Goal: Task Accomplishment & Management: Manage account settings

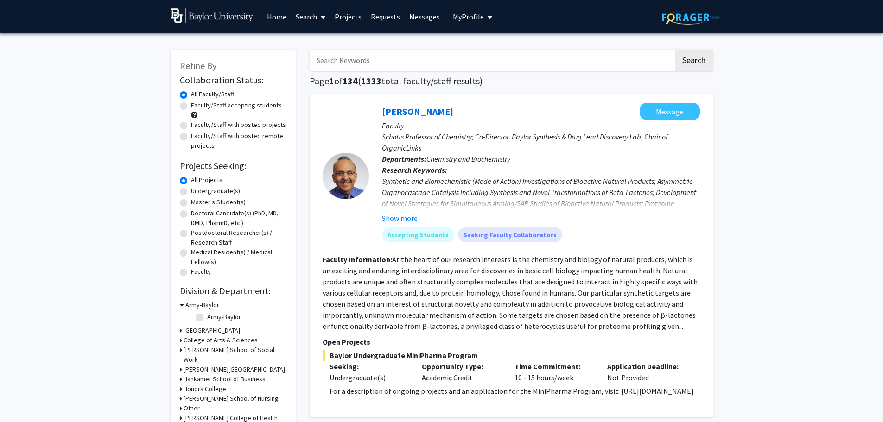
scroll to position [1994, 0]
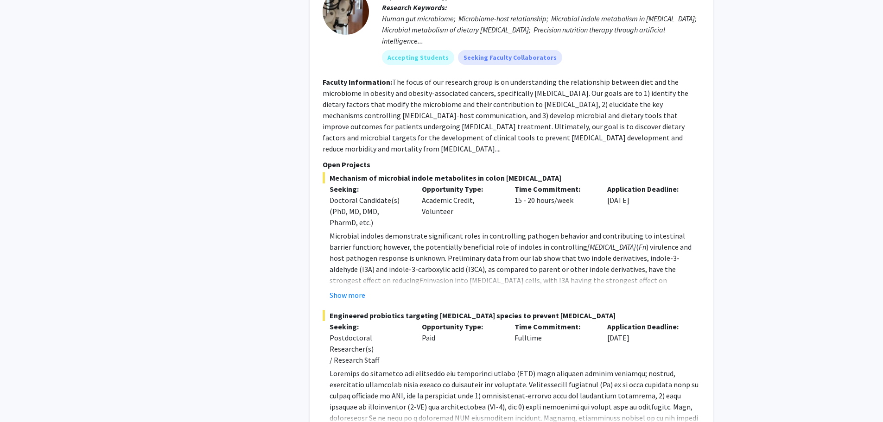
click at [460, 195] on div "Opportunity Type: Academic Credit, Volunteer" at bounding box center [461, 206] width 93 height 45
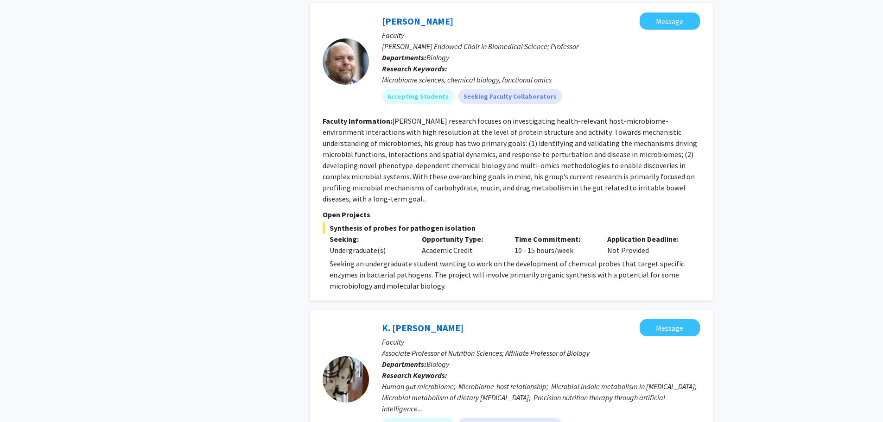
scroll to position [1623, 0]
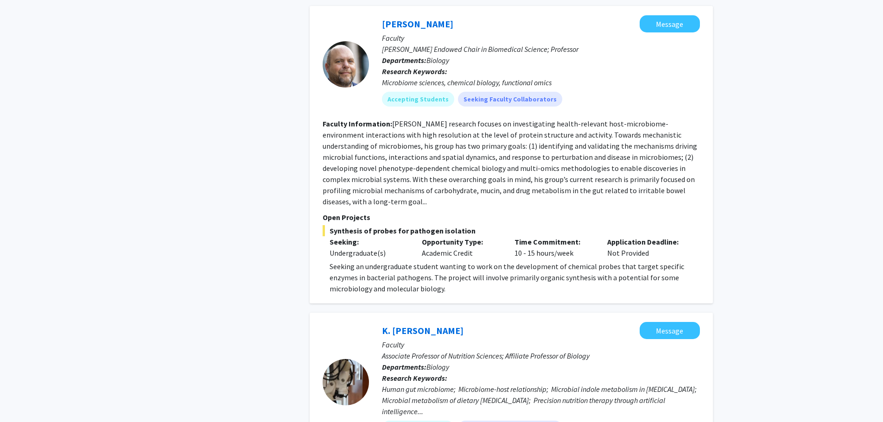
drag, startPoint x: 430, startPoint y: 242, endPoint x: 476, endPoint y: 243, distance: 45.5
click at [476, 243] on div "Opportunity Type: Academic Credit" at bounding box center [461, 248] width 93 height 22
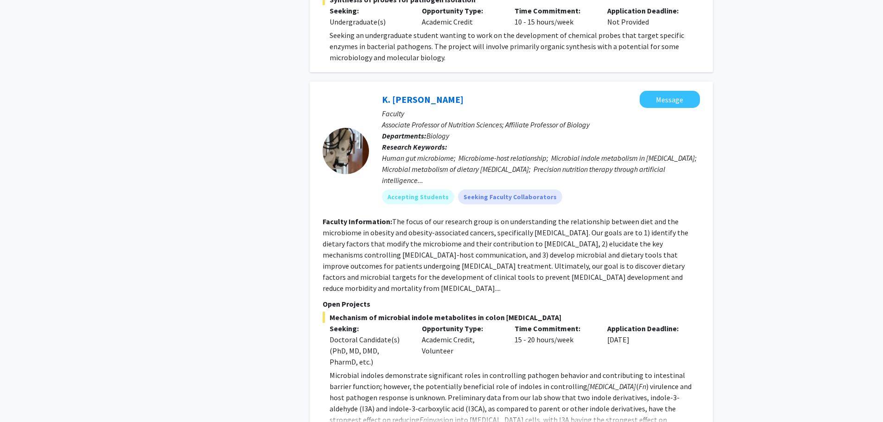
scroll to position [1855, 0]
drag, startPoint x: 427, startPoint y: 318, endPoint x: 444, endPoint y: 332, distance: 22.1
click at [444, 332] on div "Opportunity Type: Academic Credit, Volunteer" at bounding box center [461, 345] width 93 height 45
click at [429, 323] on div "Opportunity Type: Academic Credit, Volunteer" at bounding box center [461, 345] width 93 height 45
drag, startPoint x: 423, startPoint y: 319, endPoint x: 460, endPoint y: 318, distance: 37.6
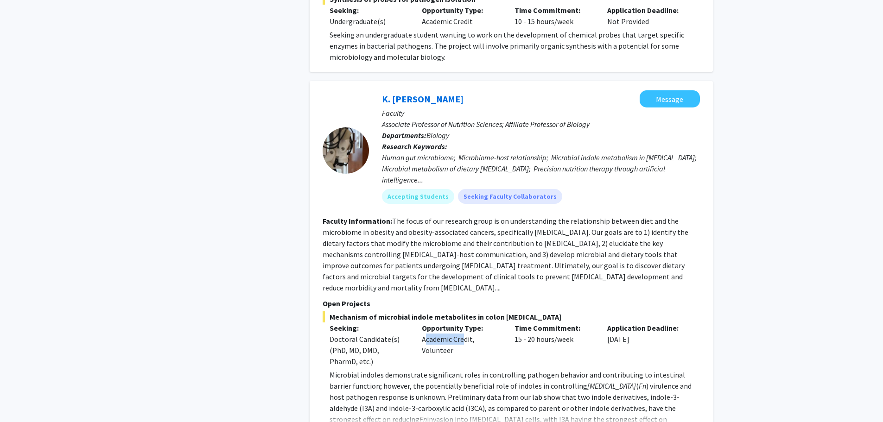
click at [460, 323] on div "Opportunity Type: Academic Credit, Volunteer" at bounding box center [461, 345] width 93 height 45
drag, startPoint x: 454, startPoint y: 330, endPoint x: 421, endPoint y: 330, distance: 32.5
click at [421, 330] on div "Opportunity Type: Academic Credit, Volunteer" at bounding box center [461, 345] width 93 height 45
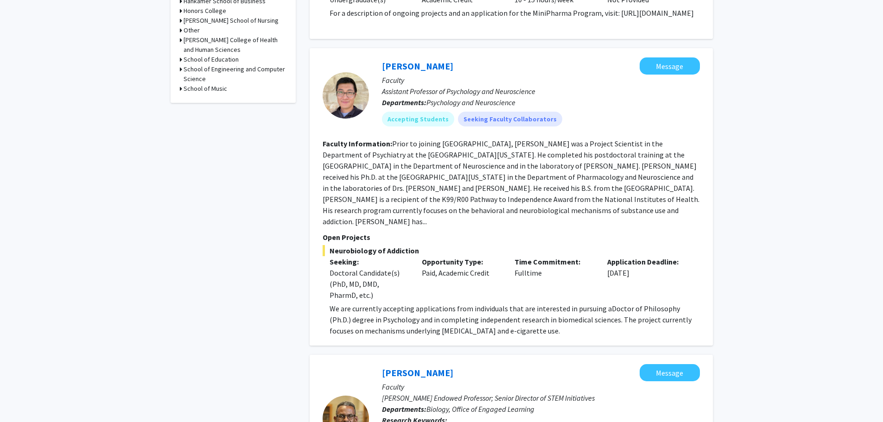
scroll to position [0, 0]
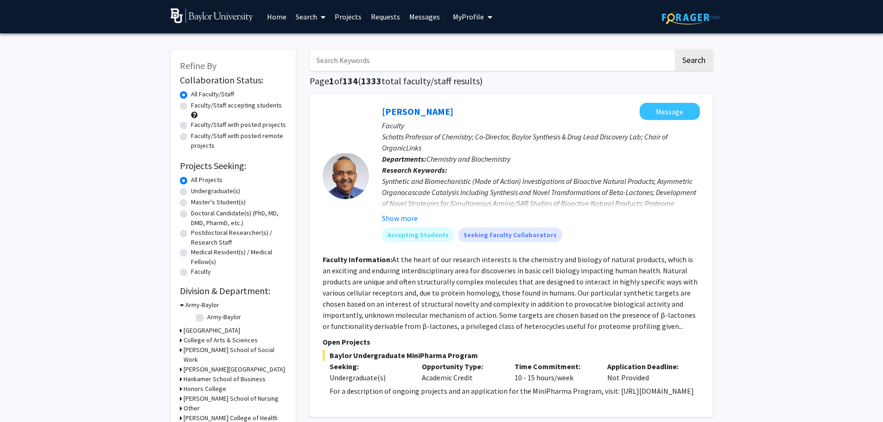
click at [458, 18] on span "My Profile" at bounding box center [468, 16] width 31 height 9
click at [489, 45] on span "[PERSON_NAME]" at bounding box center [511, 43] width 56 height 10
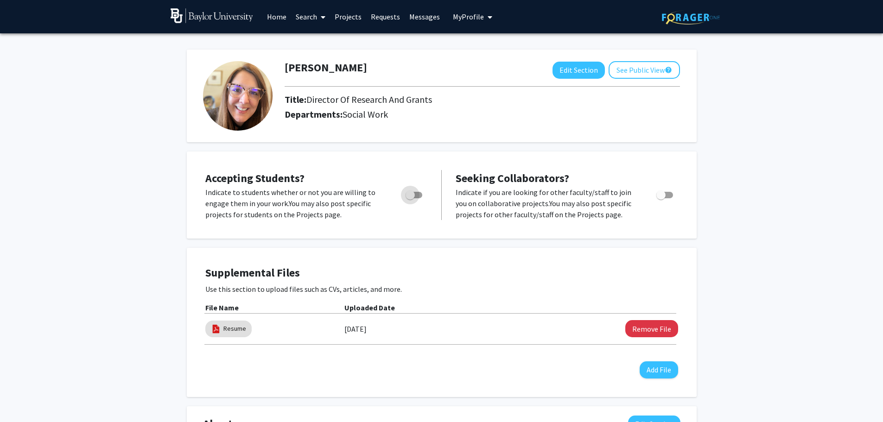
click at [416, 195] on span "Toggle" at bounding box center [414, 195] width 17 height 6
click at [410, 198] on input "Would you like to permit student requests?" at bounding box center [410, 198] width 0 height 0
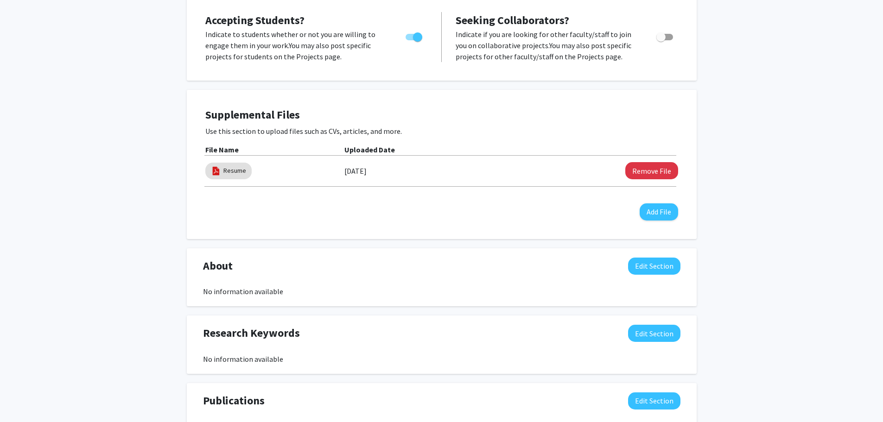
scroll to position [117, 0]
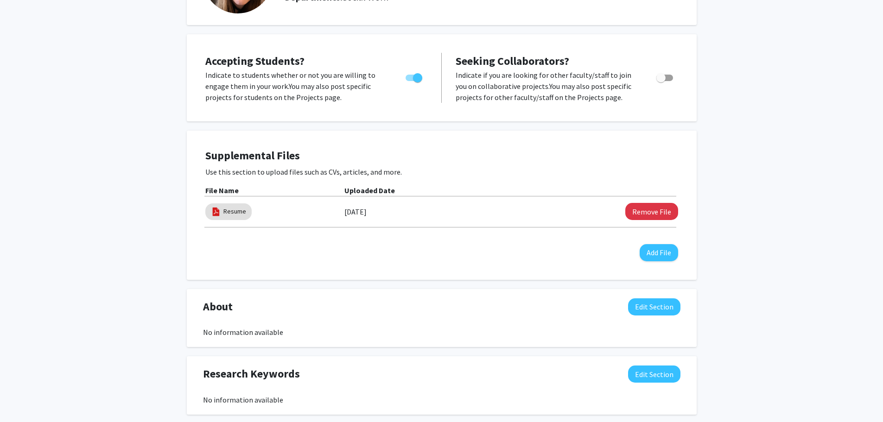
click at [407, 78] on span "Toggle" at bounding box center [414, 78] width 17 height 6
click at [410, 81] on input "Would you like to permit student requests?" at bounding box center [410, 81] width 0 height 0
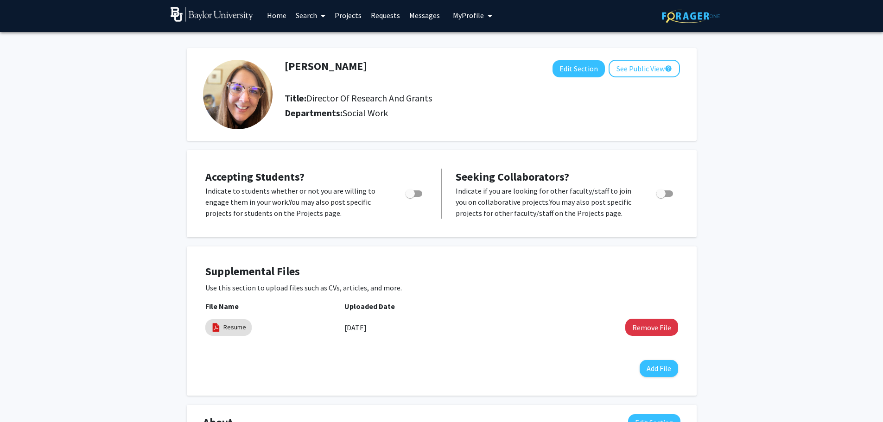
scroll to position [0, 0]
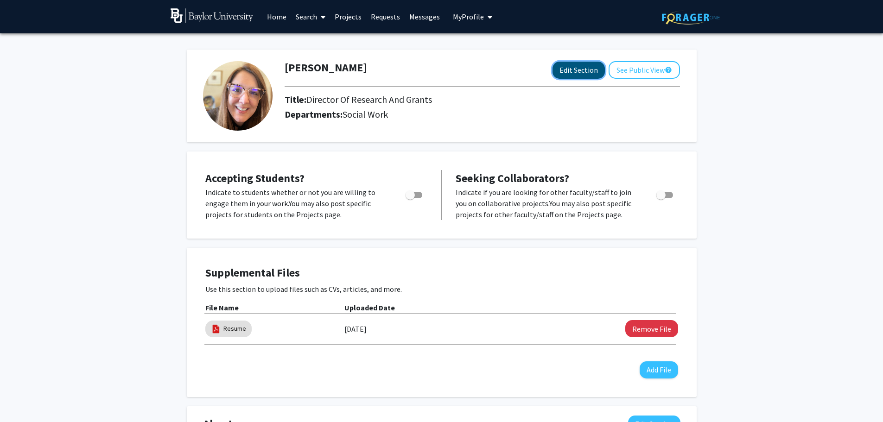
click at [585, 72] on button "Edit Section" at bounding box center [579, 70] width 52 height 17
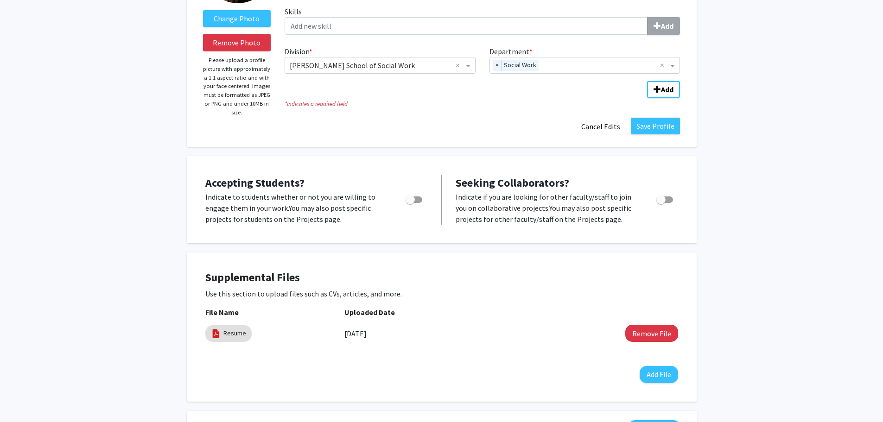
scroll to position [139, 0]
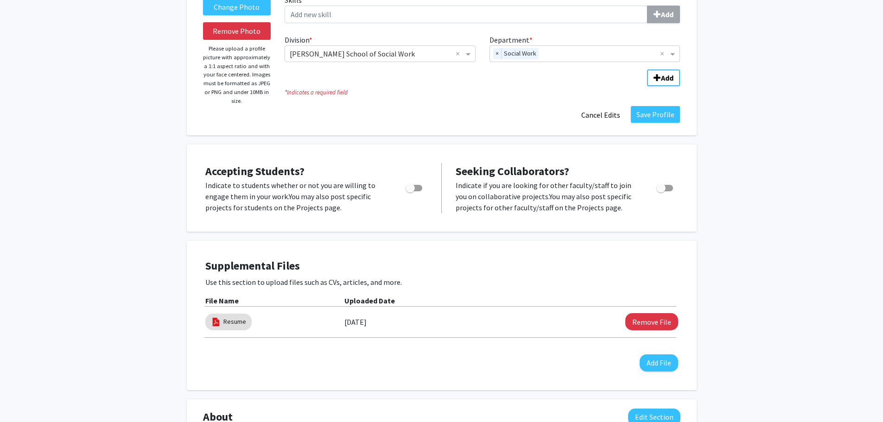
click at [415, 188] on span "Toggle" at bounding box center [414, 188] width 17 height 6
click at [410, 192] on input "Would you like to permit student requests?" at bounding box center [410, 192] width 0 height 0
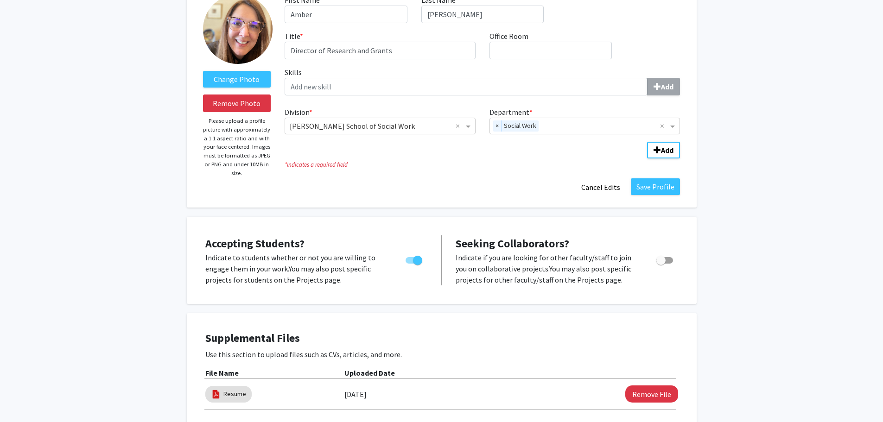
scroll to position [64, 0]
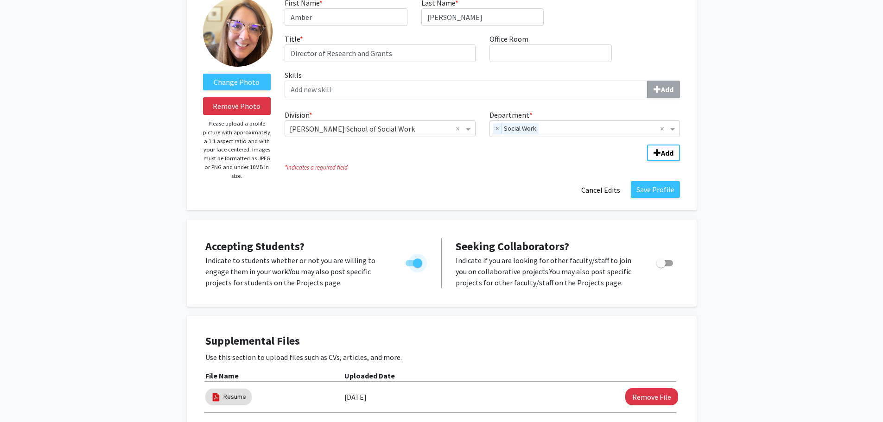
click at [411, 264] on span "Toggle" at bounding box center [414, 263] width 17 height 6
click at [410, 267] on input "Would you like to permit student requests?" at bounding box center [410, 267] width 0 height 0
checkbox input "false"
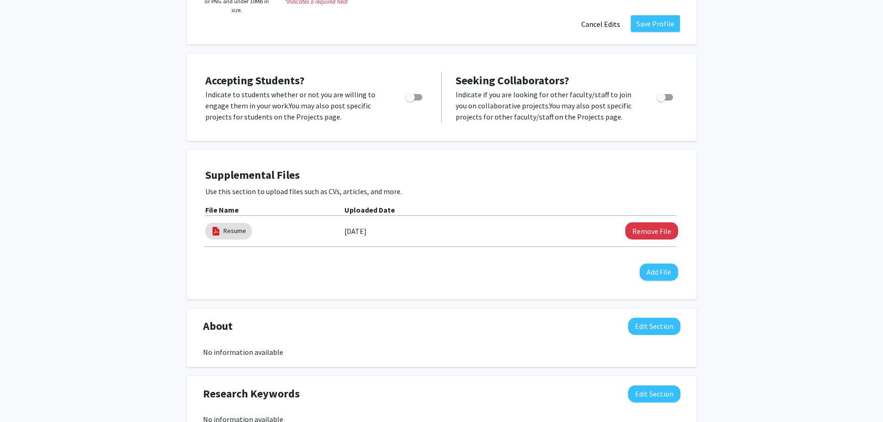
scroll to position [232, 0]
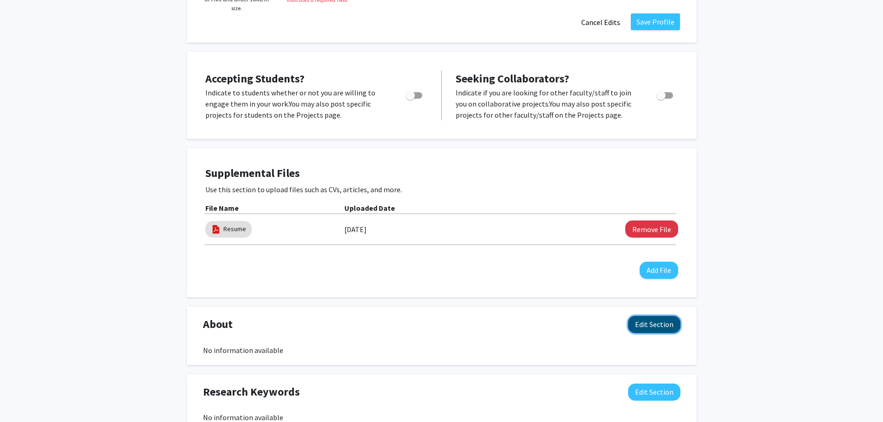
click at [643, 327] on button "Edit Section" at bounding box center [654, 324] width 52 height 17
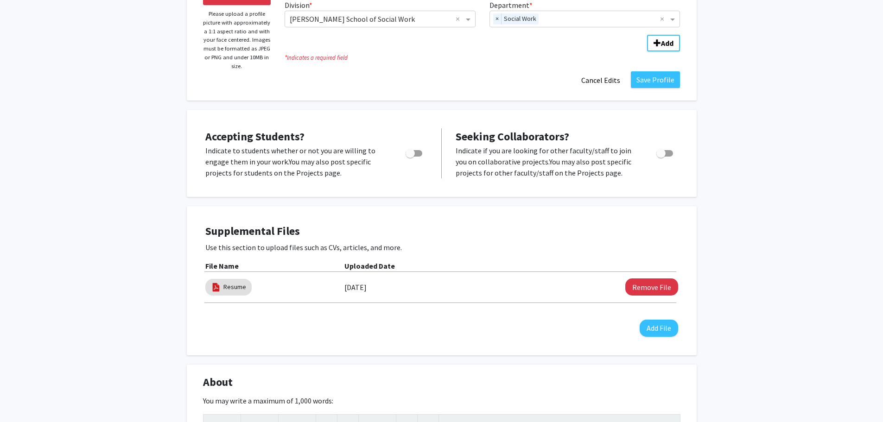
scroll to position [173, 0]
click at [669, 155] on span "Toggle" at bounding box center [665, 154] width 17 height 6
click at [661, 157] on input "Toggle" at bounding box center [661, 157] width 0 height 0
checkbox input "true"
click at [419, 154] on span "Toggle" at bounding box center [414, 154] width 17 height 6
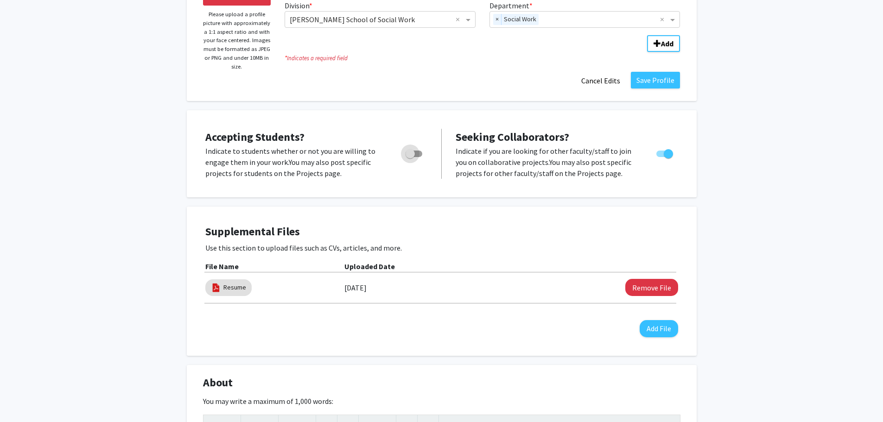
click at [410, 157] on input "Would you like to permit student requests?" at bounding box center [410, 157] width 0 height 0
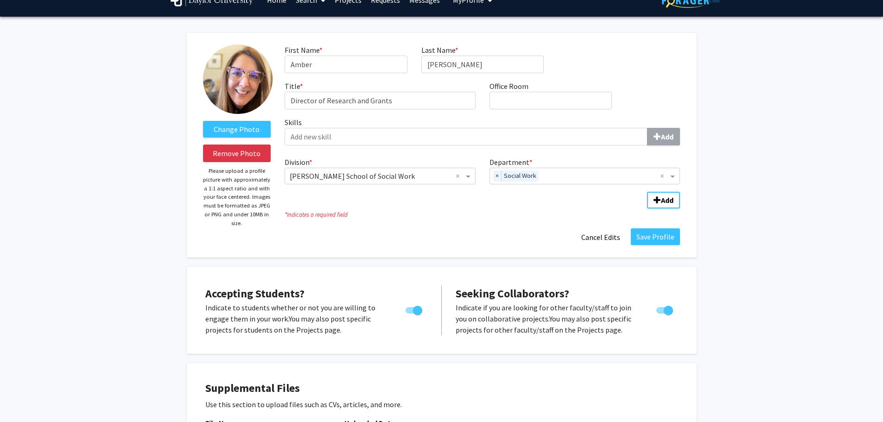
scroll to position [0, 0]
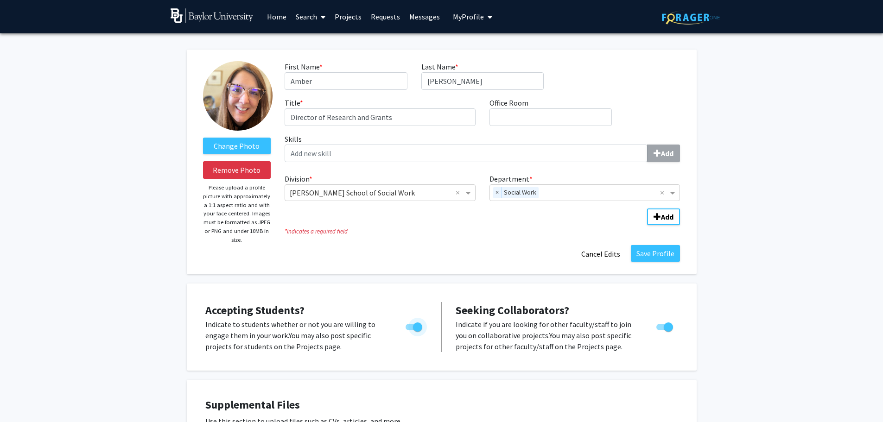
click at [411, 326] on span "Toggle" at bounding box center [414, 327] width 17 height 6
click at [410, 331] on input "Would you like to permit student requests?" at bounding box center [410, 331] width 0 height 0
checkbox input "false"
click at [667, 327] on span "Toggle" at bounding box center [668, 327] width 9 height 9
click at [661, 331] on input "Toggle" at bounding box center [661, 331] width 0 height 0
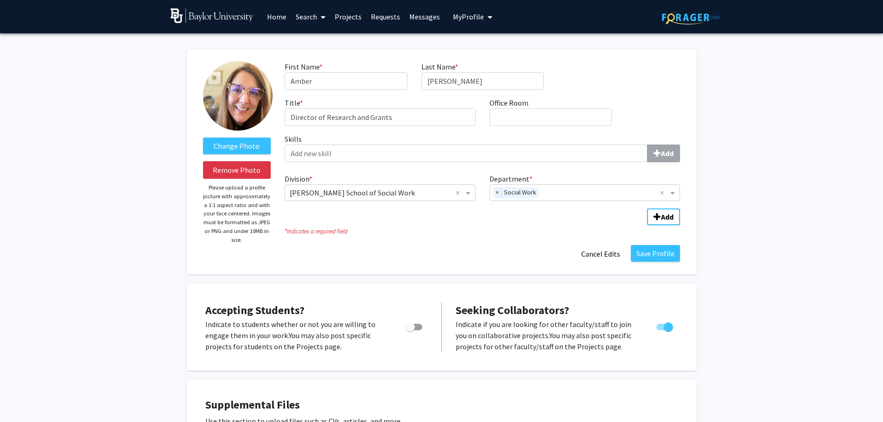
checkbox input "false"
click at [660, 218] on span "Add Division/Department" at bounding box center [657, 216] width 7 height 7
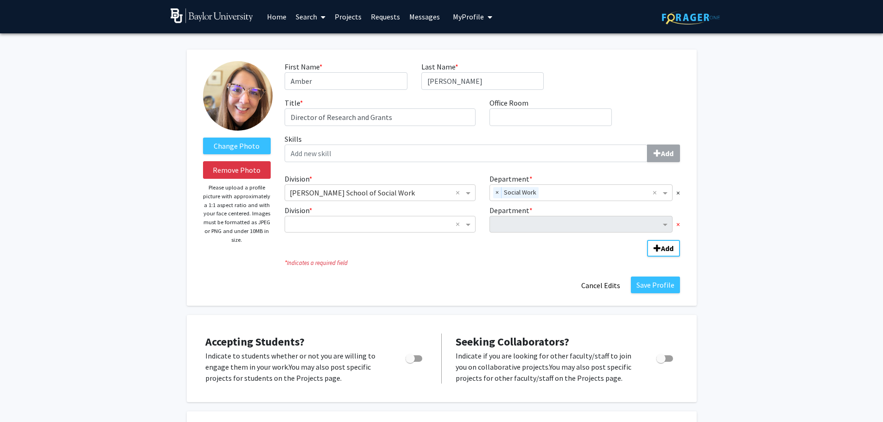
click at [679, 225] on span "×" at bounding box center [679, 224] width 4 height 11
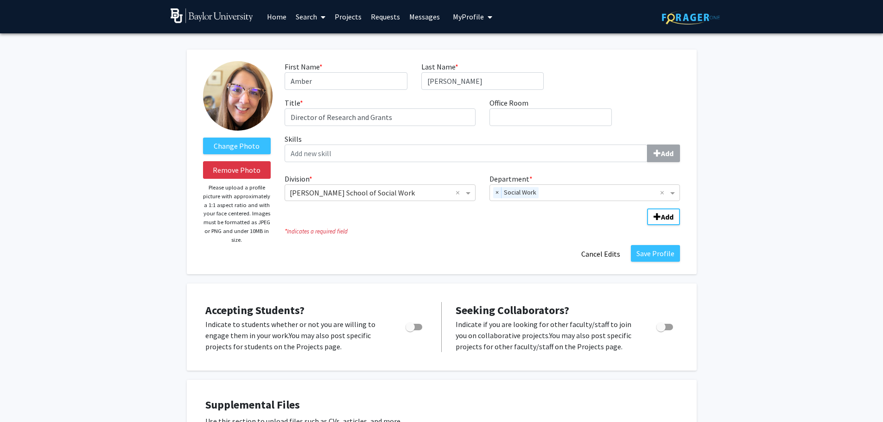
click at [352, 16] on link "Projects" at bounding box center [348, 16] width 36 height 32
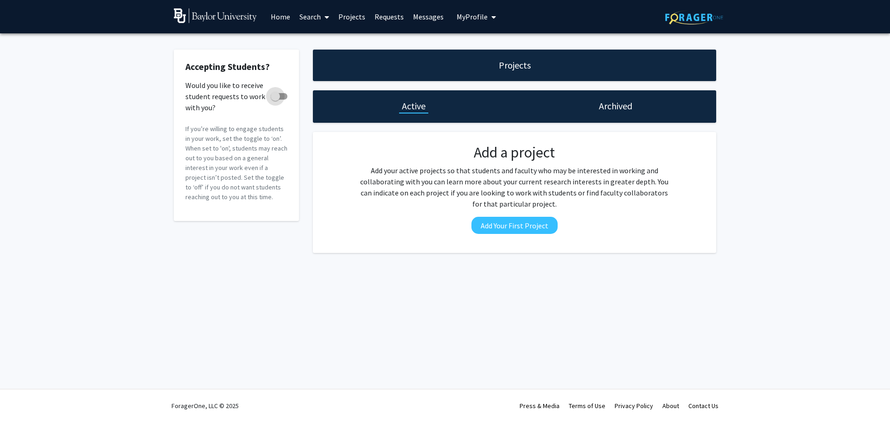
click at [282, 96] on span at bounding box center [279, 96] width 17 height 6
click at [275, 100] on input "Would you like to receive student requests to work with you?" at bounding box center [275, 100] width 0 height 0
click at [518, 225] on button "Add Your First Project" at bounding box center [515, 225] width 86 height 17
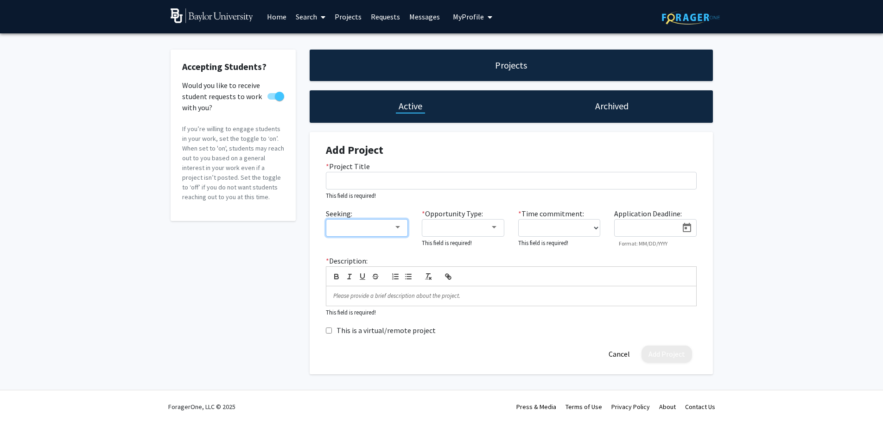
click at [375, 232] on div at bounding box center [363, 227] width 62 height 11
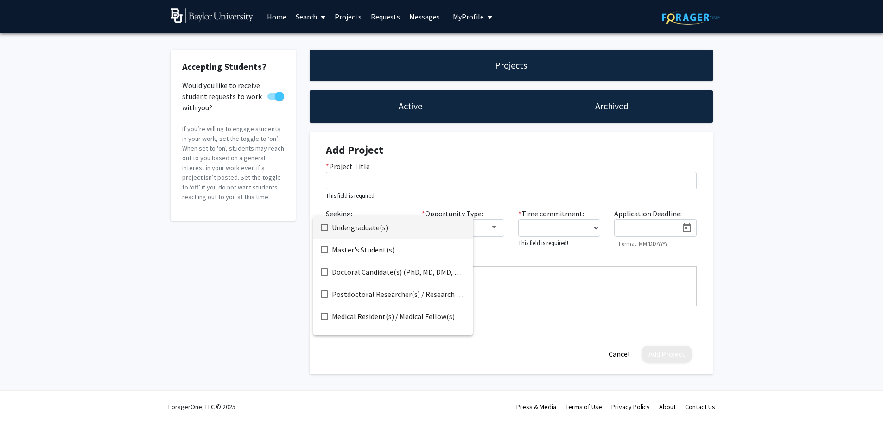
click at [469, 200] on div at bounding box center [441, 211] width 883 height 422
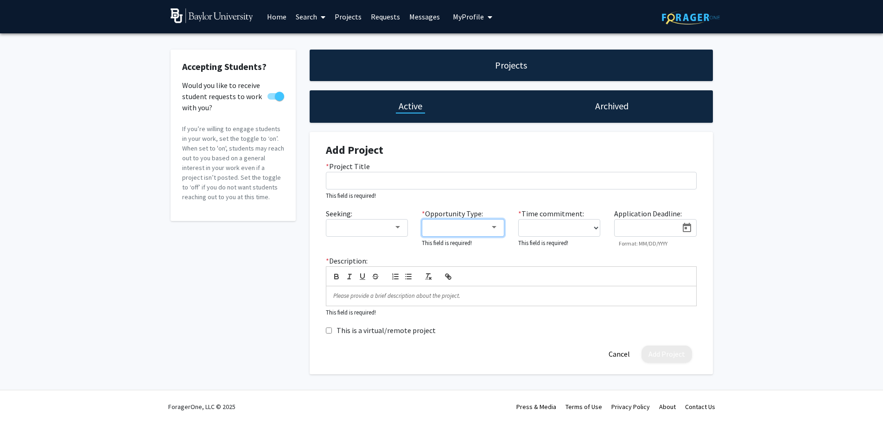
click at [497, 229] on div at bounding box center [494, 227] width 8 height 7
click at [614, 355] on div at bounding box center [441, 211] width 883 height 422
click at [271, 97] on span at bounding box center [276, 96] width 17 height 6
click at [272, 100] on input "Would you like to receive student requests to work with you?" at bounding box center [272, 100] width 0 height 0
checkbox input "false"
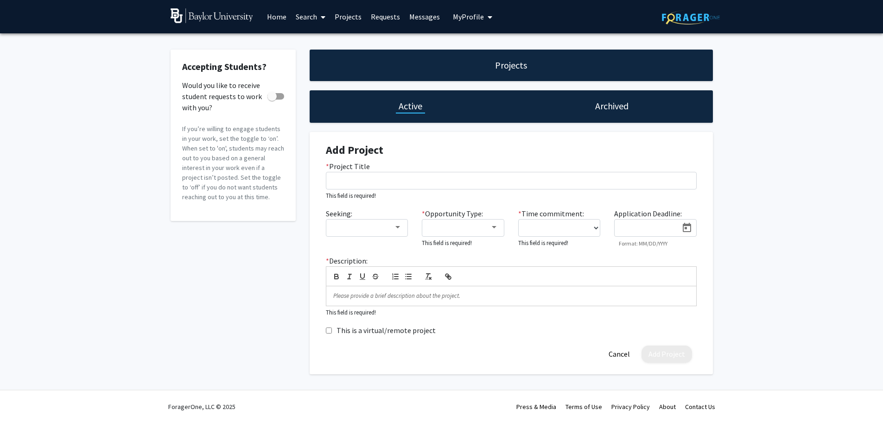
click at [794, 129] on div "Accepting Students? Would you like to receive student requests to work with you…" at bounding box center [441, 214] width 883 height 362
click at [496, 229] on div at bounding box center [494, 227] width 5 height 2
